Goal: Information Seeking & Learning: Learn about a topic

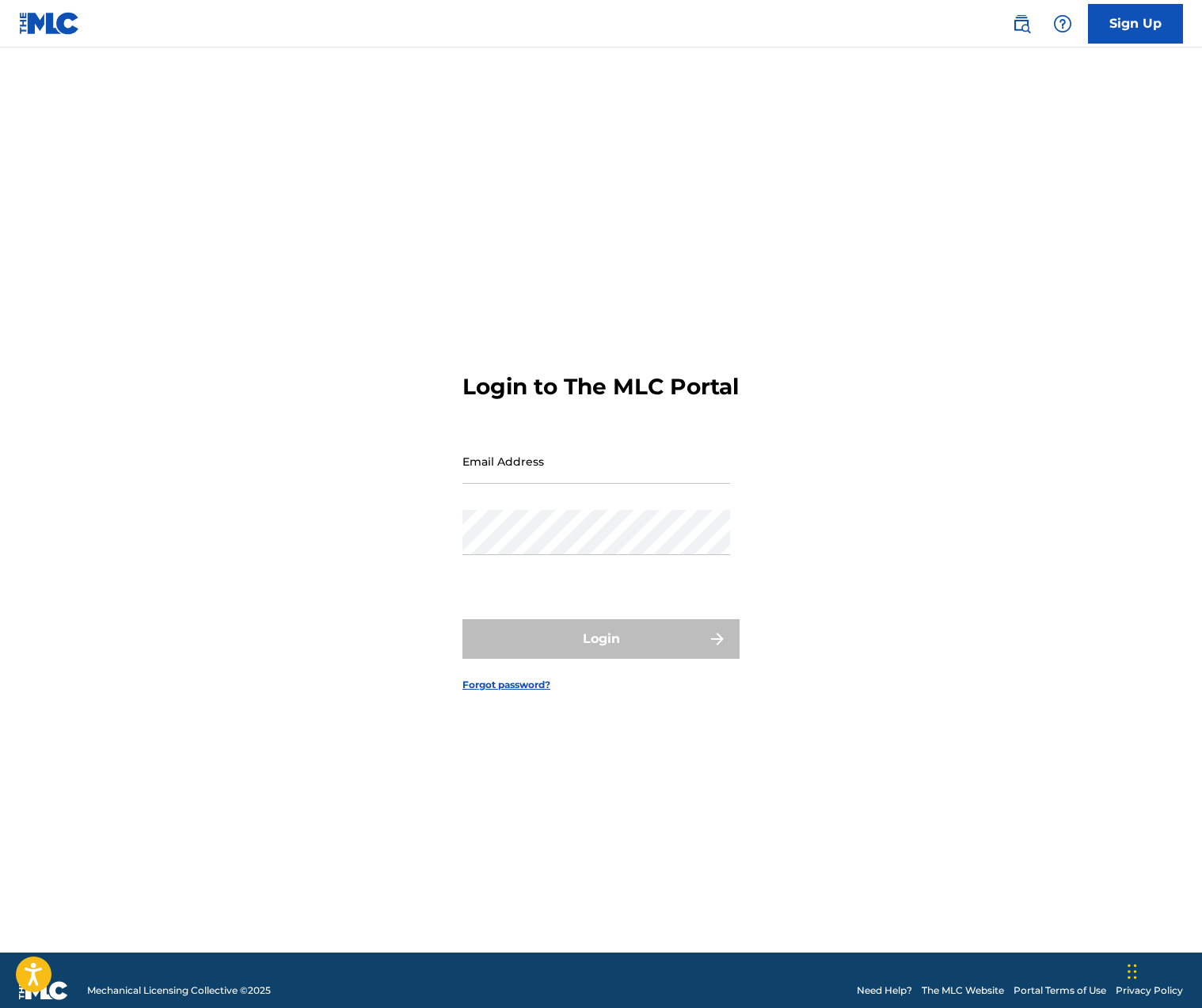
click at [1019, 18] on img at bounding box center [1021, 24] width 19 height 19
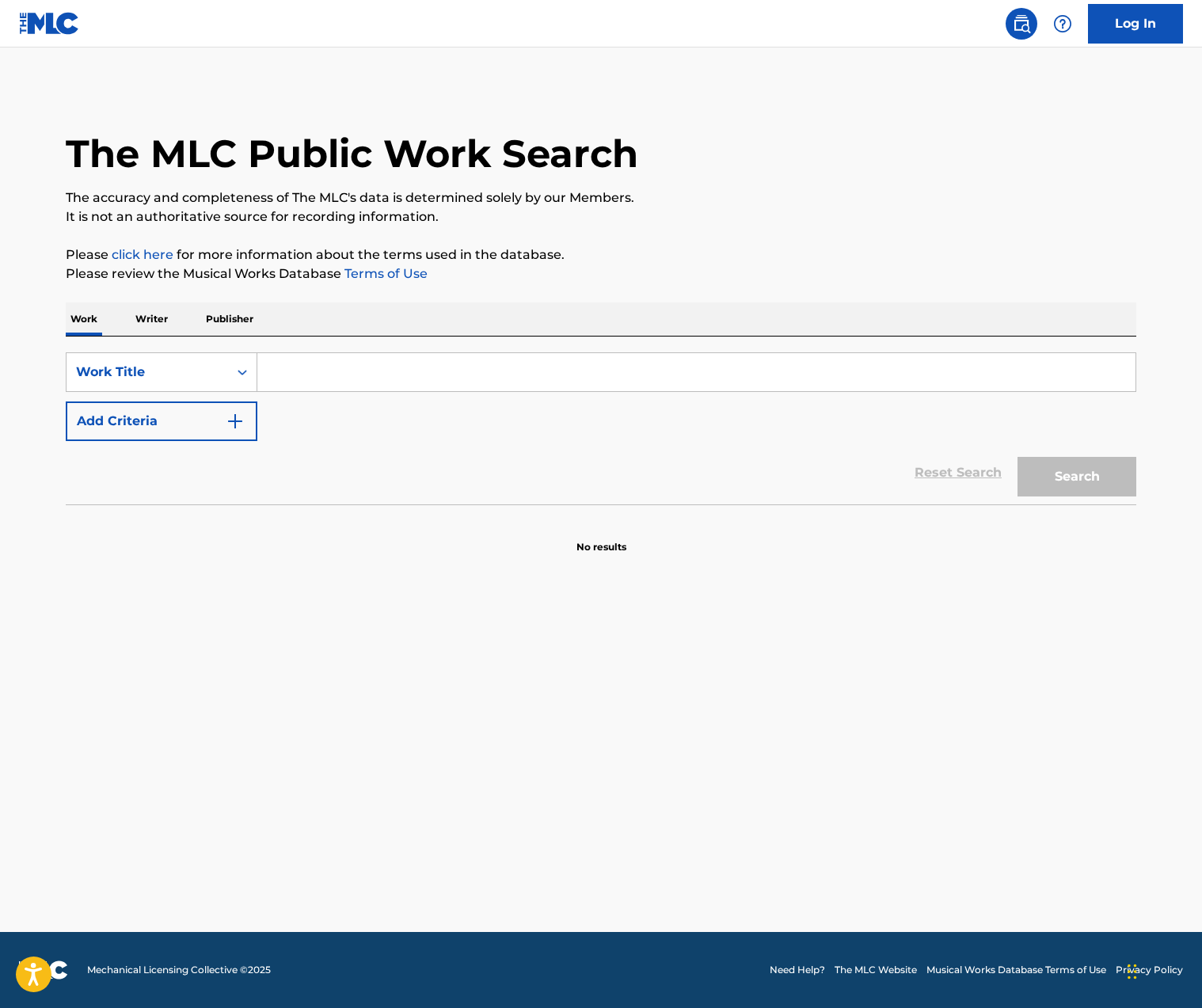
click at [317, 357] on input "Search Form" at bounding box center [696, 372] width 878 height 38
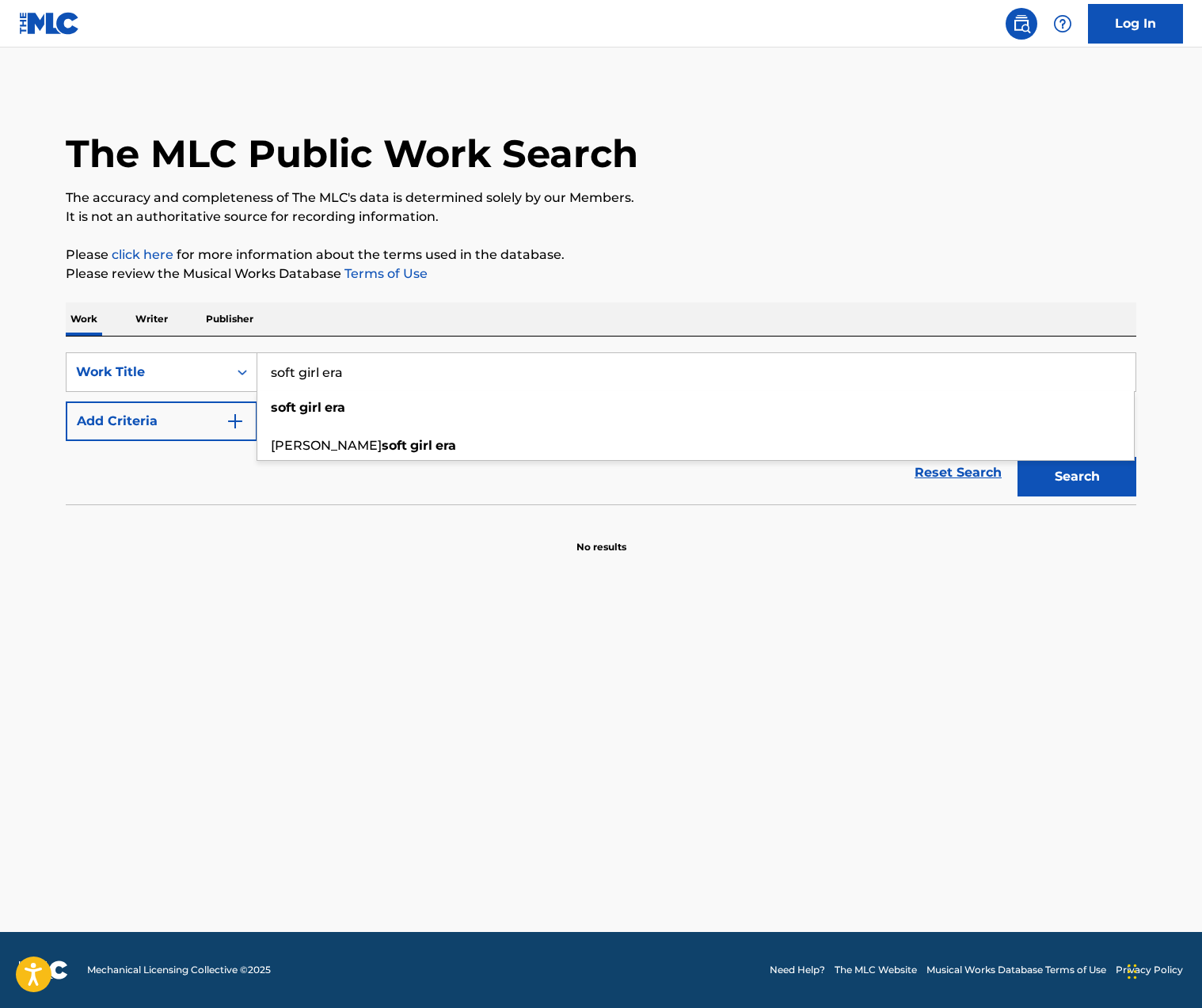
type input "soft girl era"
click at [1083, 485] on button "Search" at bounding box center [1076, 477] width 119 height 40
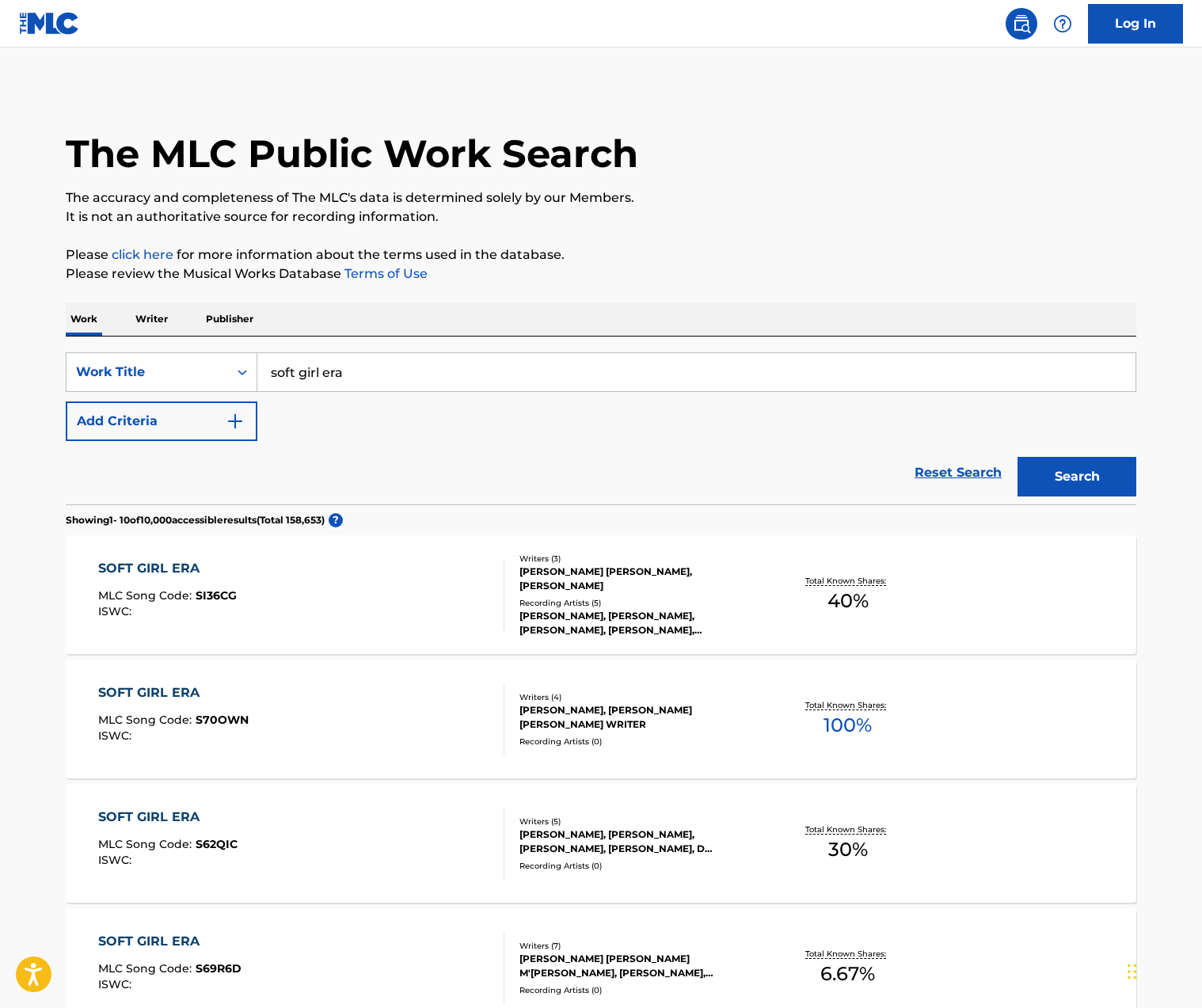
click at [223, 419] on button "Add Criteria" at bounding box center [162, 421] width 192 height 40
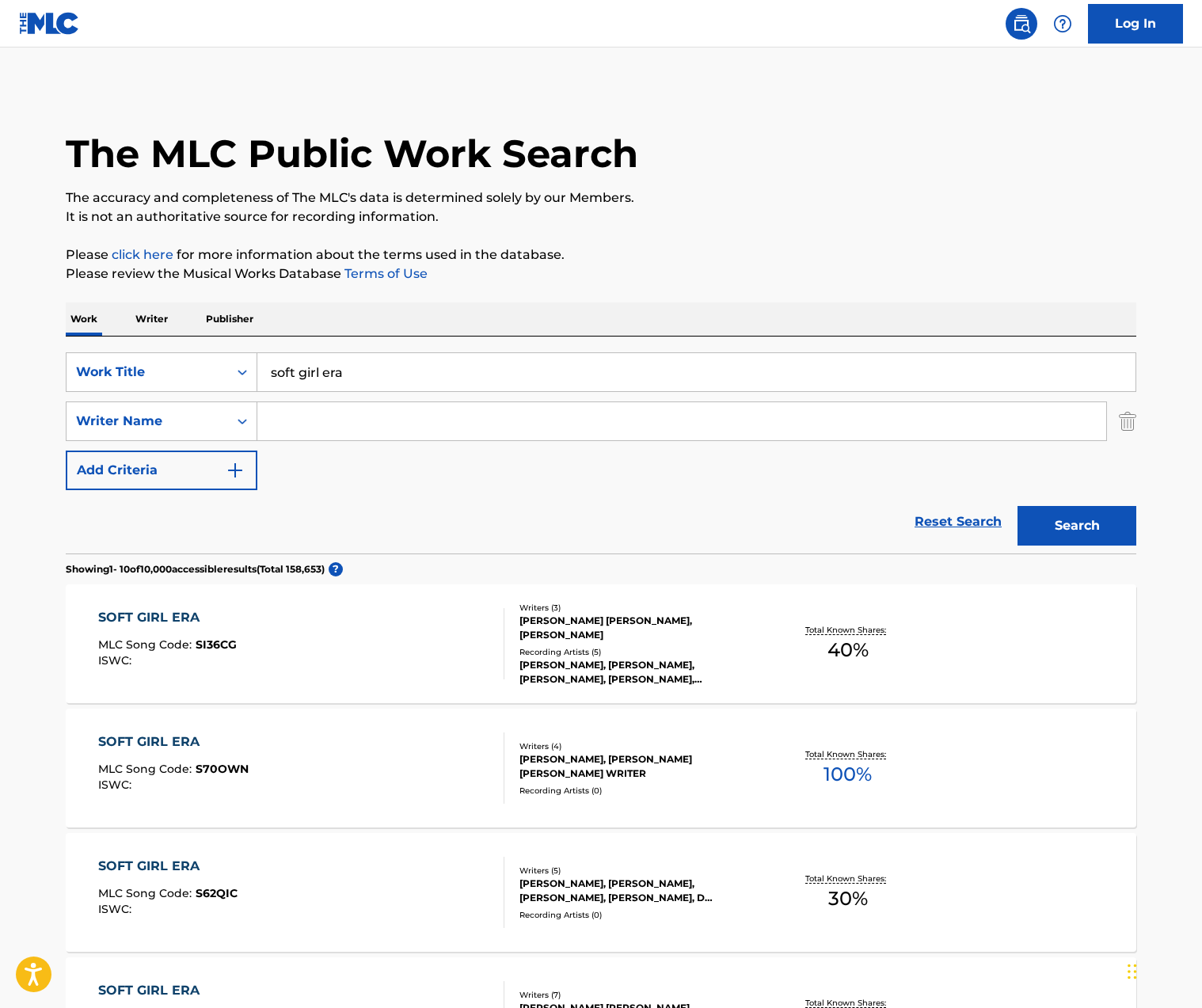
click at [305, 425] on input "Search Form" at bounding box center [681, 421] width 849 height 38
type input "[PERSON_NAME]"
click at [1017, 506] on button "Search" at bounding box center [1076, 526] width 119 height 40
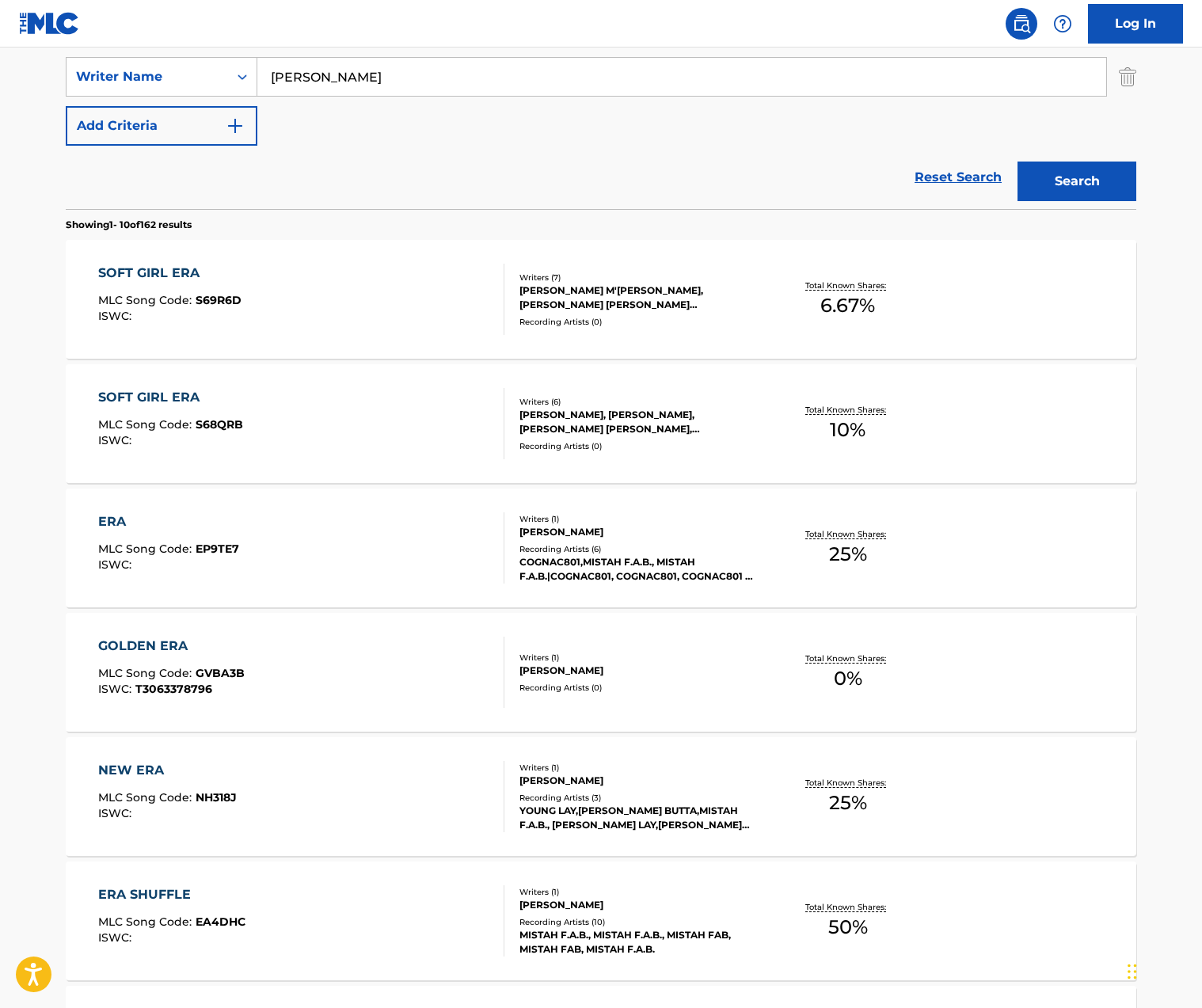
scroll to position [356, 0]
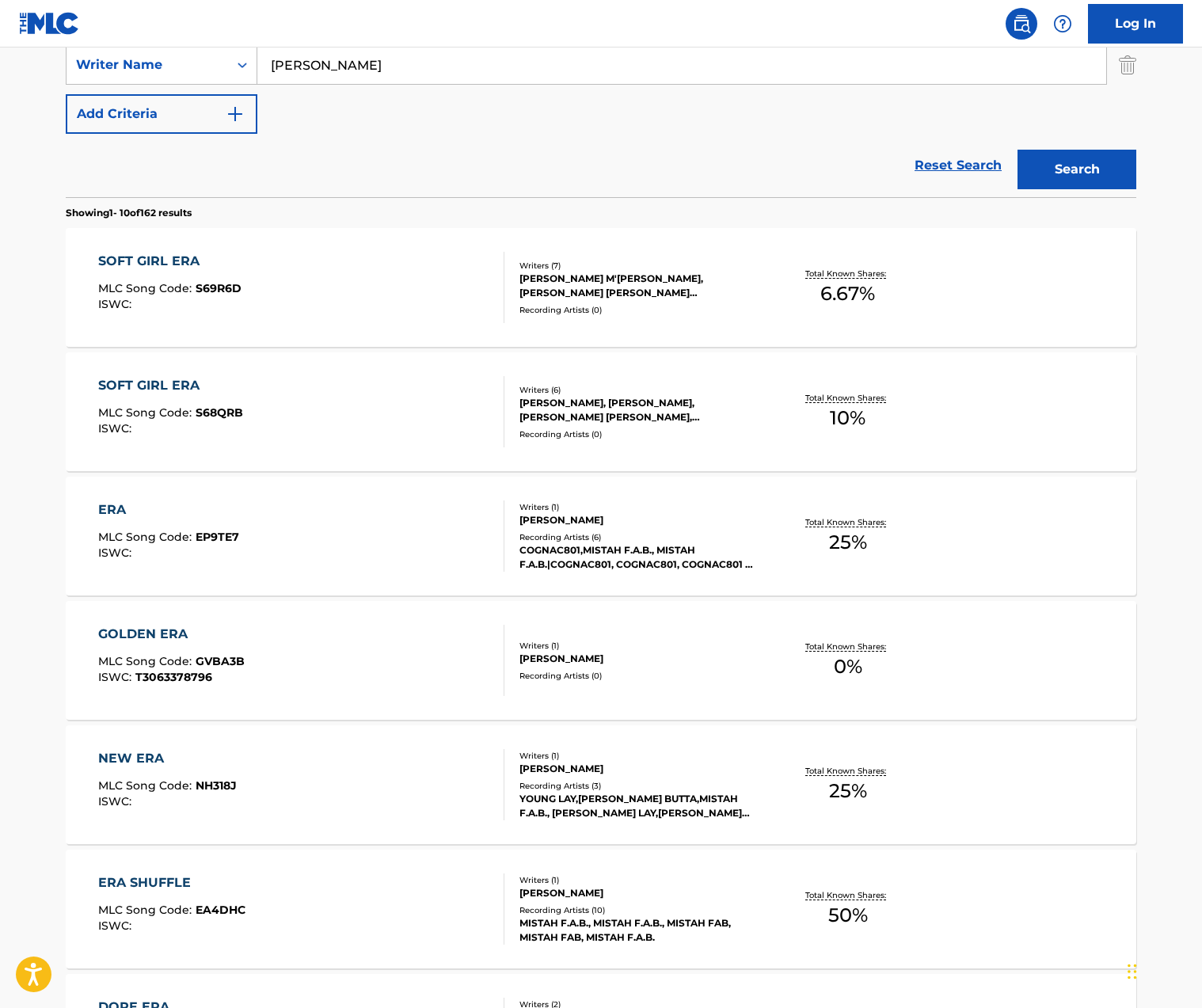
click at [723, 309] on div "Recording Artists ( 0 )" at bounding box center [638, 310] width 239 height 12
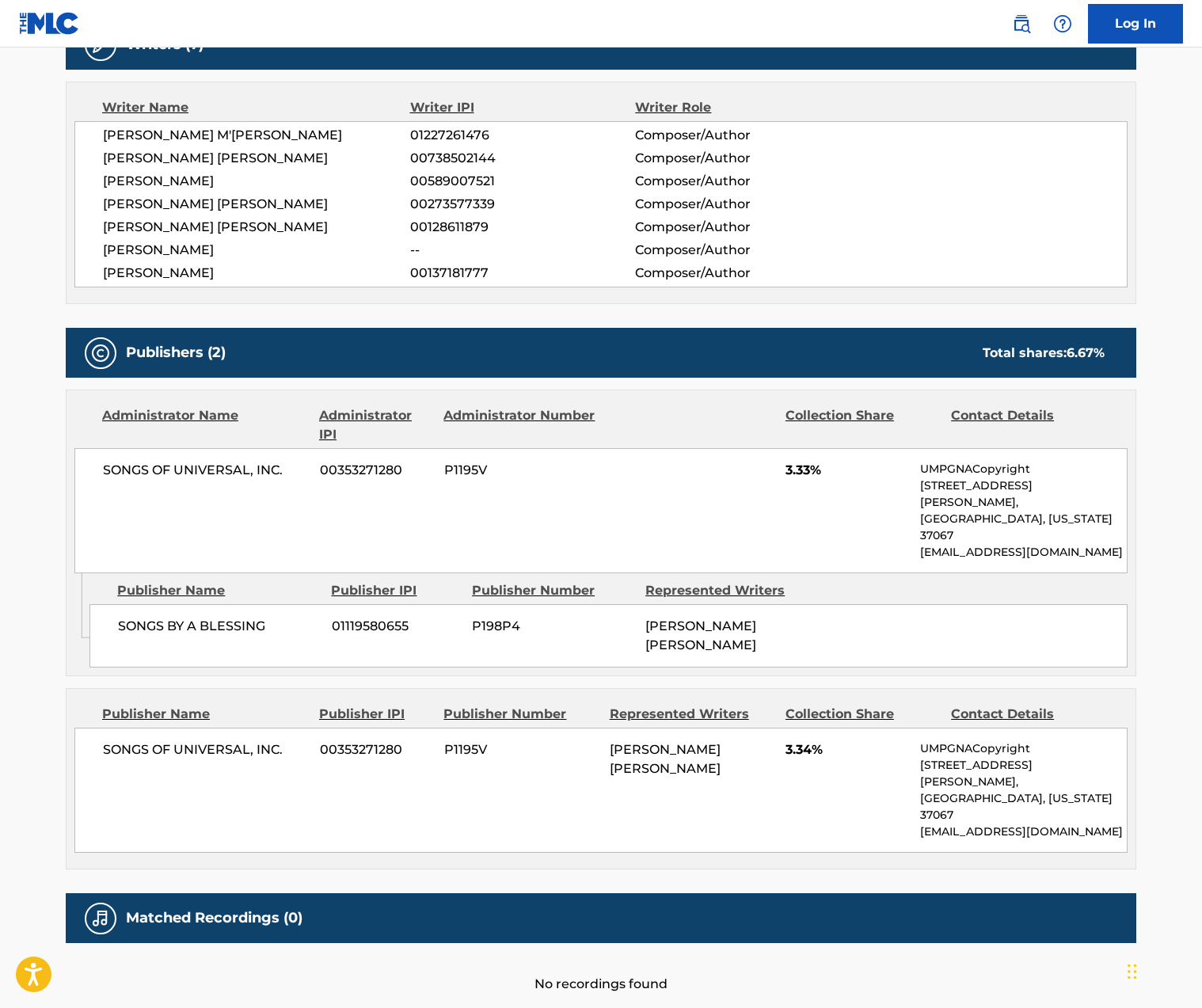
scroll to position [547, 0]
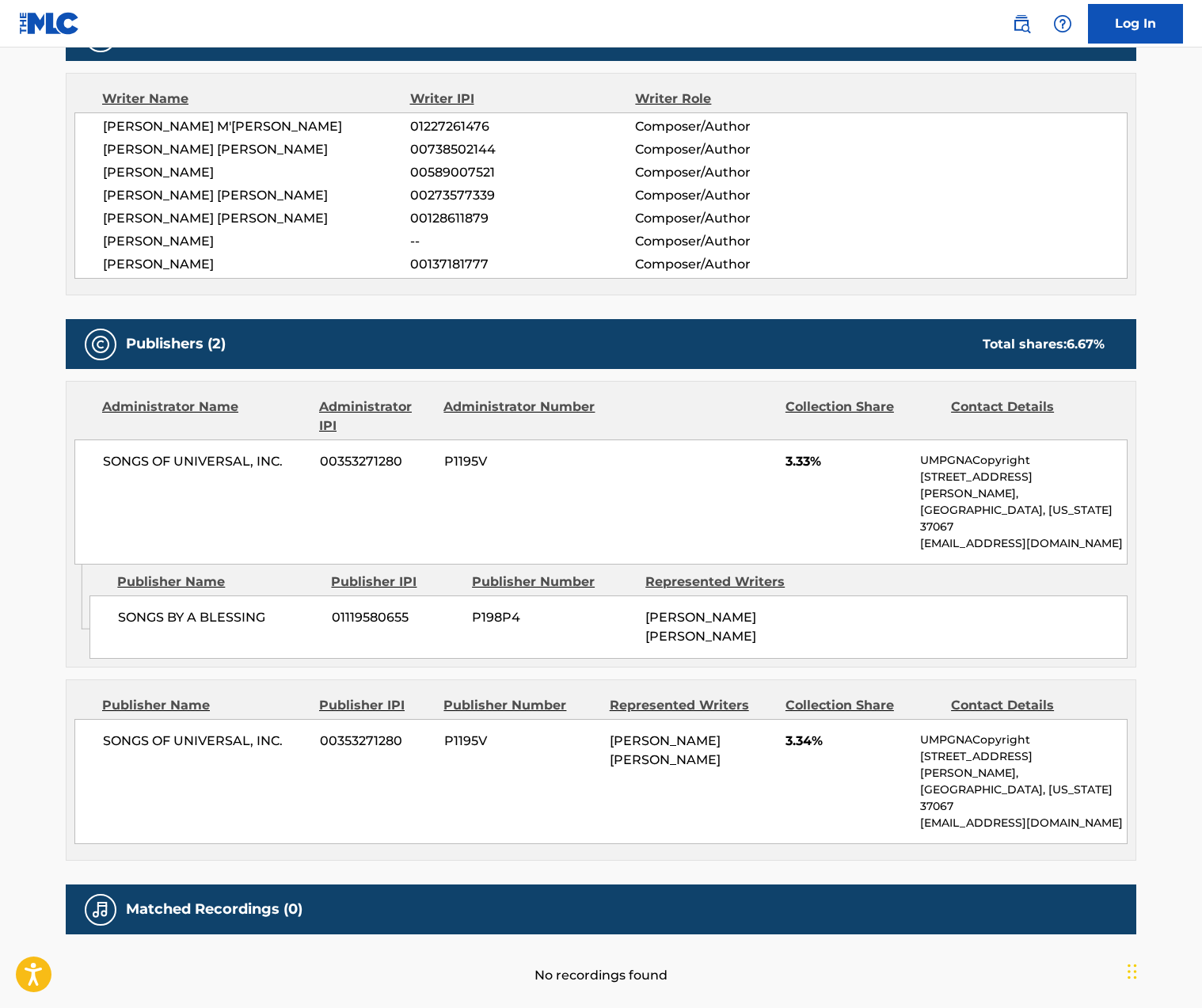
scroll to position [348, 0]
